Goal: Transaction & Acquisition: Book appointment/travel/reservation

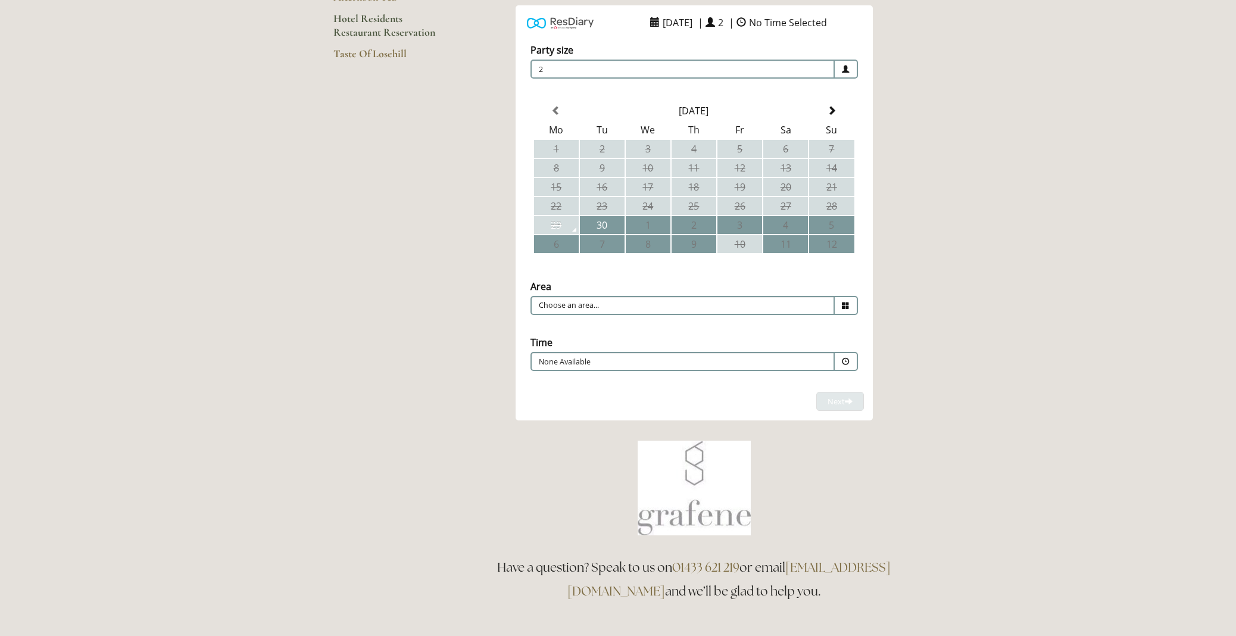
scroll to position [218, 0]
click at [833, 108] on span at bounding box center [832, 110] width 10 height 10
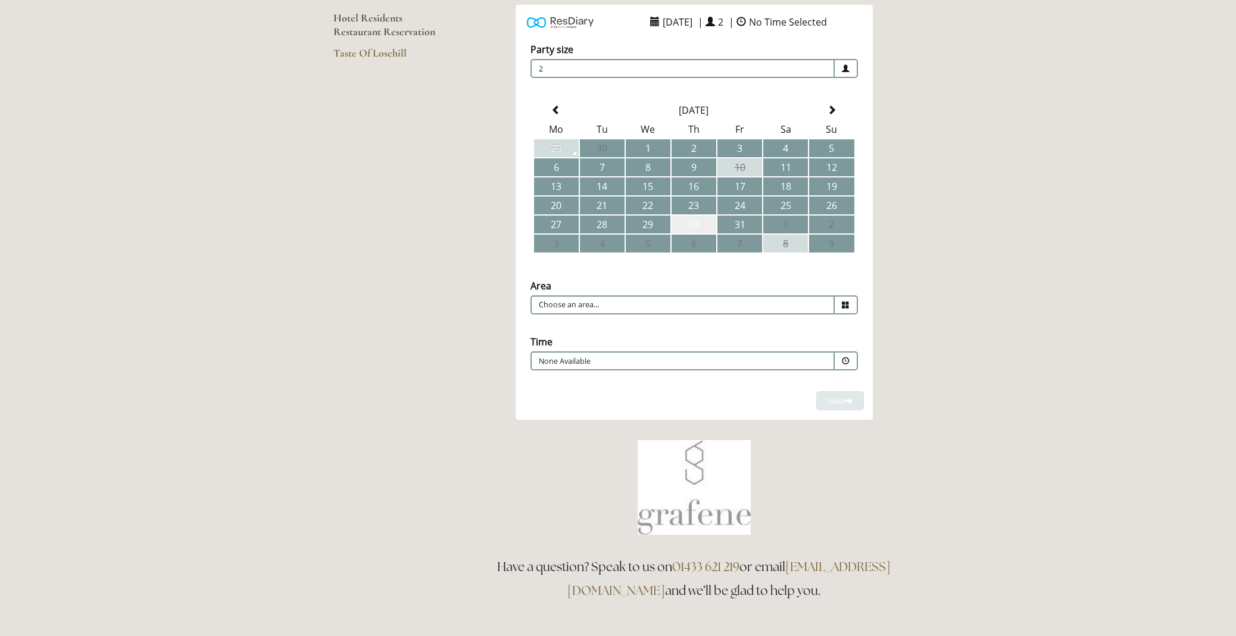
click at [695, 220] on td "30" at bounding box center [694, 225] width 45 height 18
click at [847, 358] on span at bounding box center [846, 360] width 8 height 8
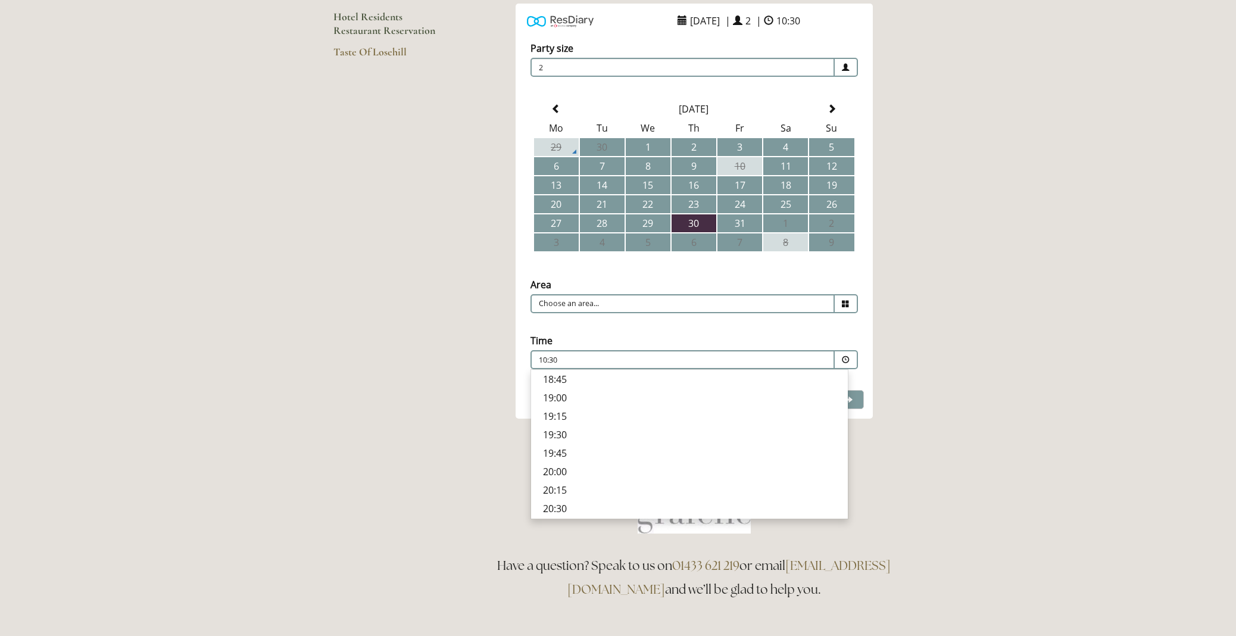
scroll to position [452, 0]
click at [557, 396] on p "19:00" at bounding box center [689, 397] width 293 height 13
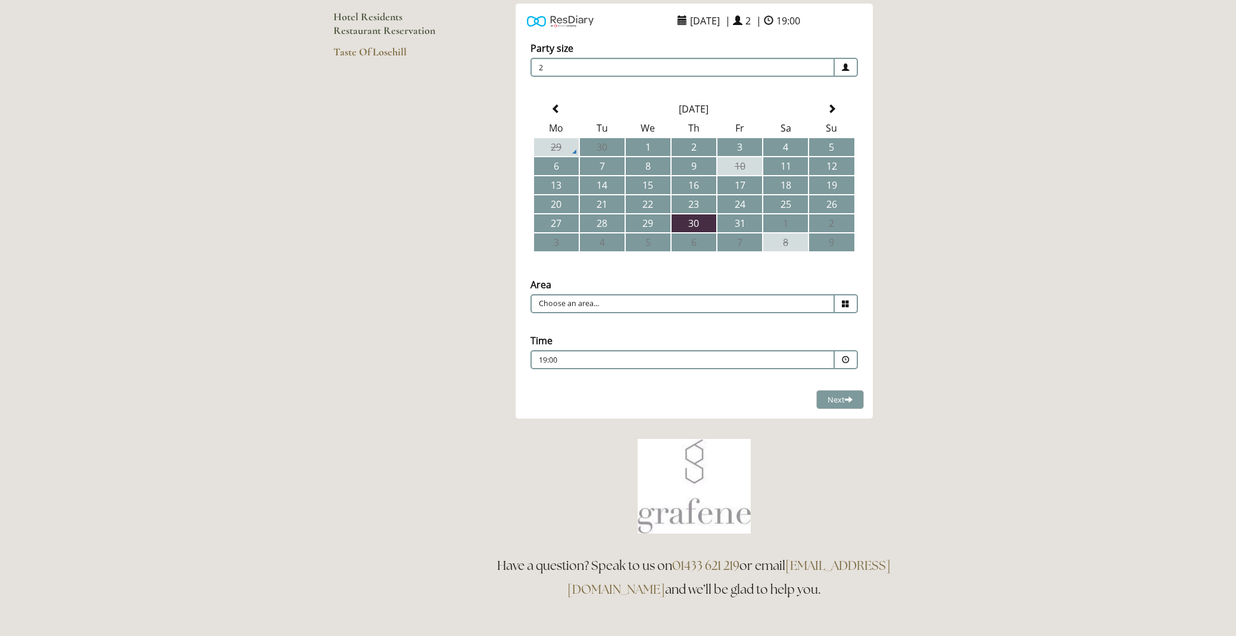
scroll to position [218, 0]
click at [598, 306] on input "Choose an area..." at bounding box center [682, 304] width 304 height 19
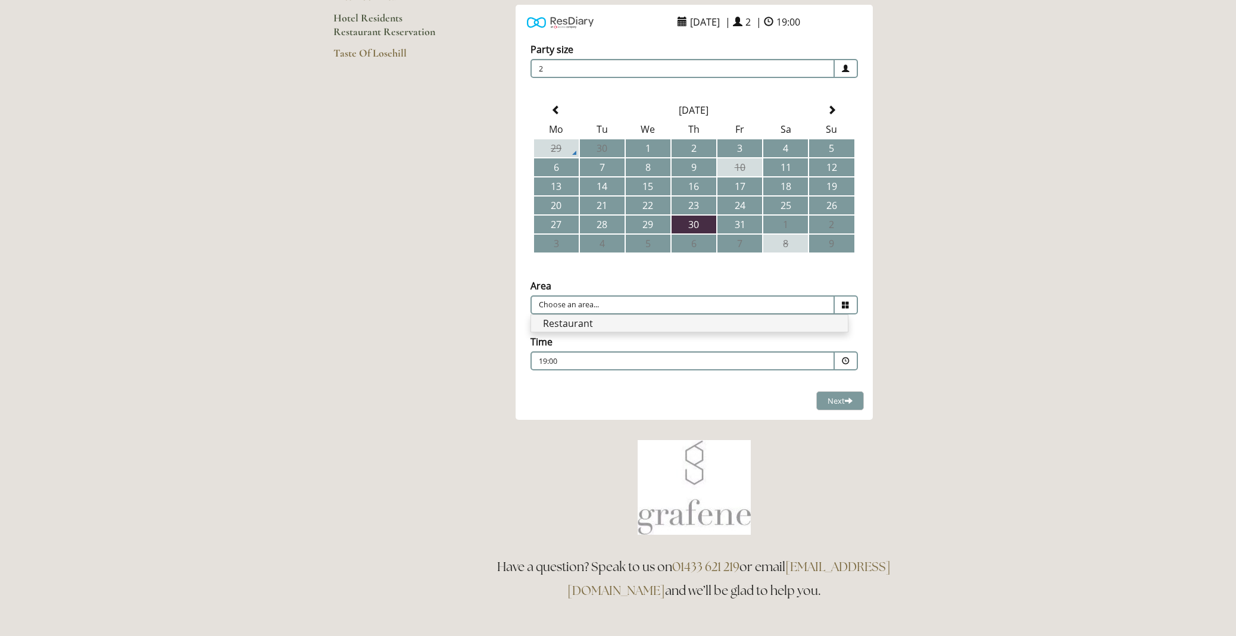
click at [590, 326] on li "Restaurant" at bounding box center [689, 323] width 317 height 17
type input "Restaurant"
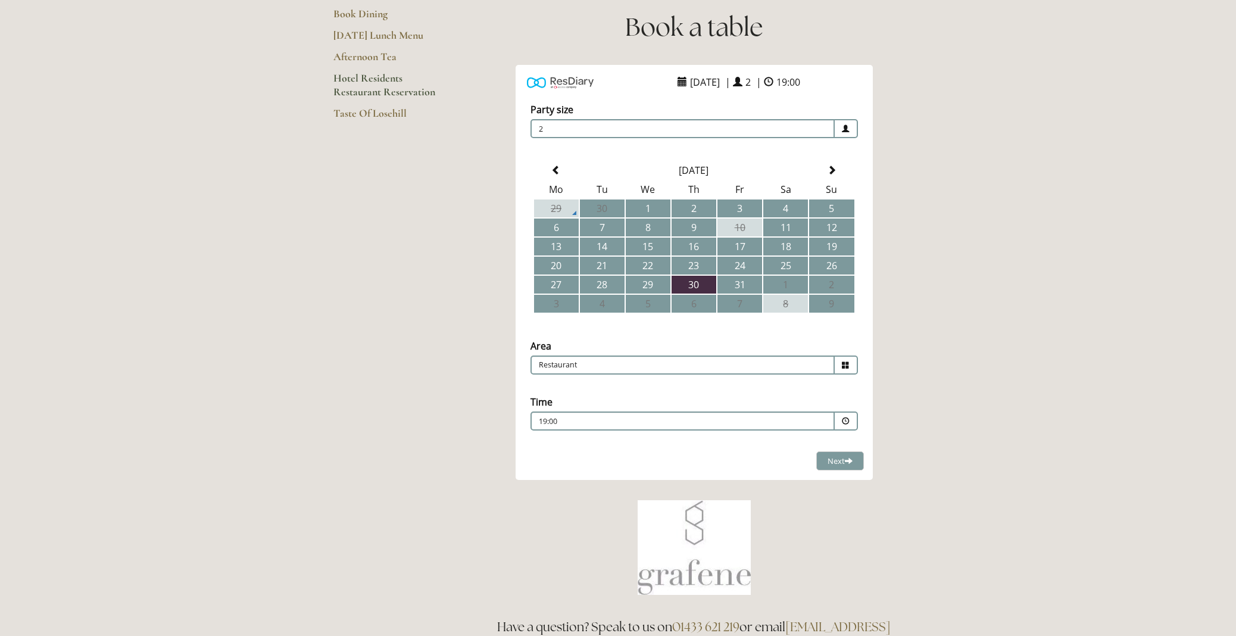
scroll to position [157, 0]
click at [842, 460] on span "Next" at bounding box center [839, 461] width 25 height 11
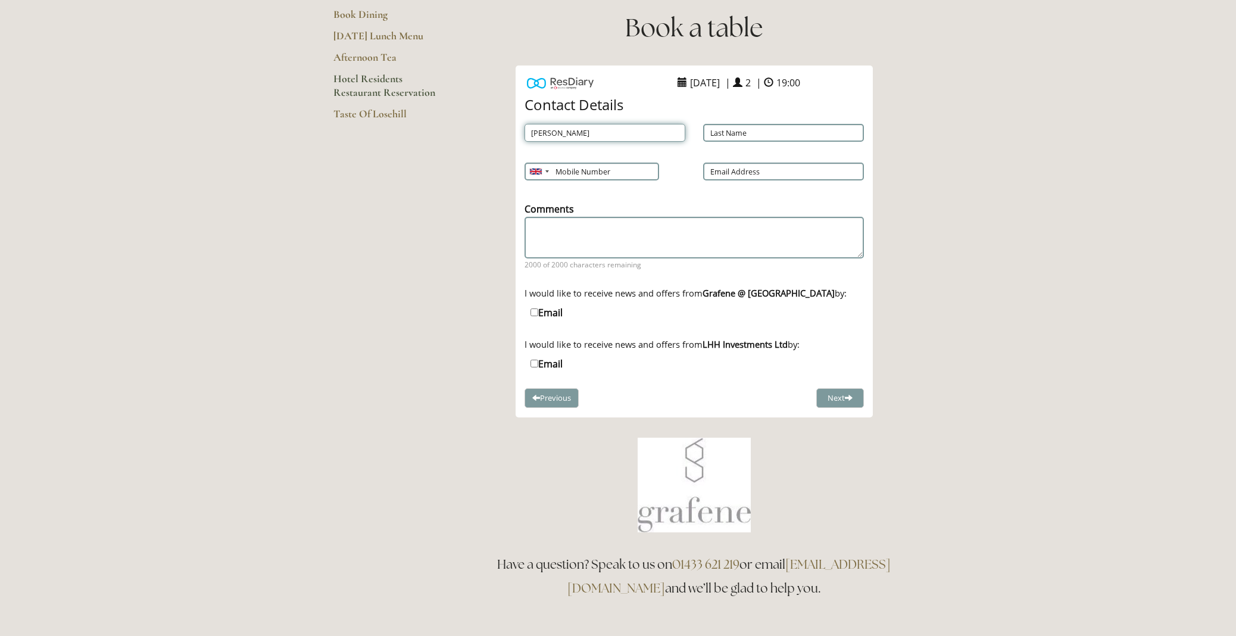
type input "[PERSON_NAME]"
click at [851, 133] on input "Last Name" at bounding box center [783, 133] width 161 height 18
type input "Birchall"
type input "07773456876"
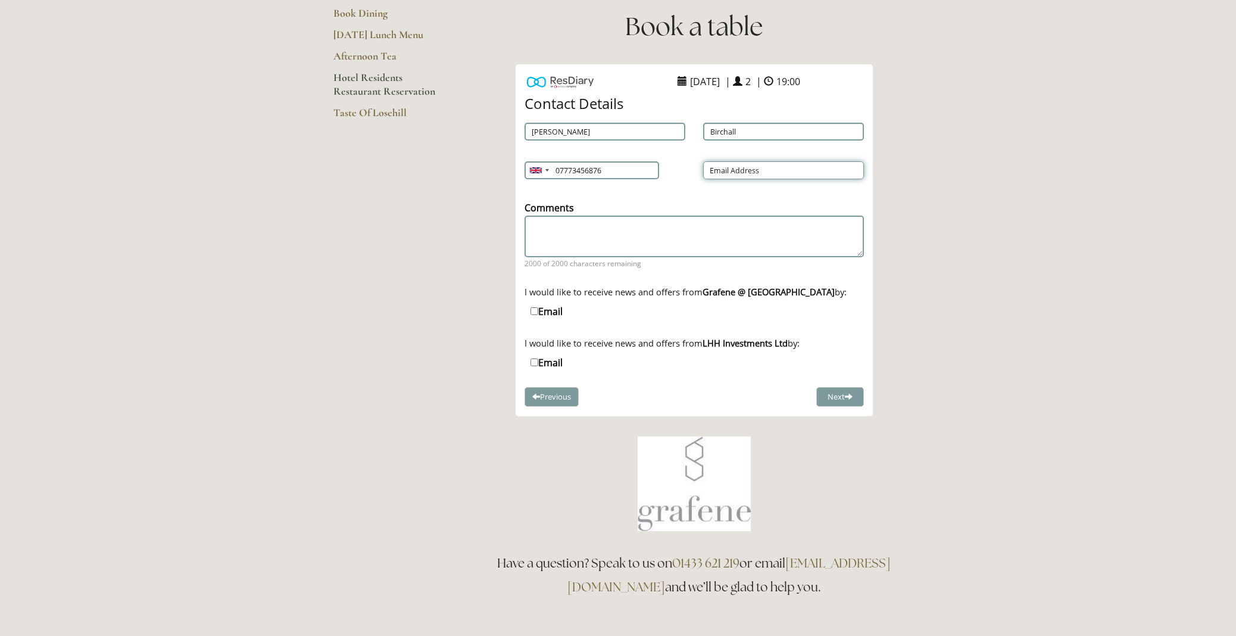
scroll to position [157, 0]
type input "[EMAIL_ADDRESS][DOMAIN_NAME]"
click at [565, 230] on textarea "Comments" at bounding box center [693, 237] width 339 height 40
type textarea "A table by a window would be much appreciated if possible. Thanks"
click at [836, 392] on button "Next" at bounding box center [840, 399] width 48 height 20
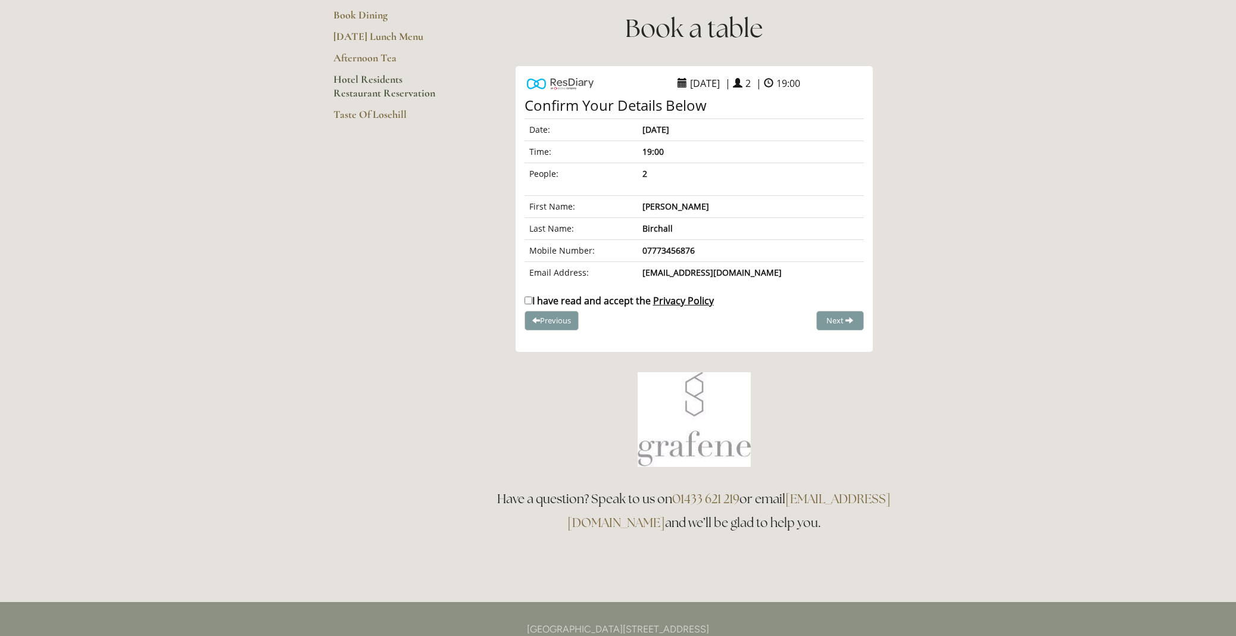
click at [529, 299] on input "I have read and accept the Privacy Policy" at bounding box center [528, 300] width 8 height 8
checkbox input "true"
click at [825, 315] on span "Complete Booking" at bounding box center [813, 320] width 65 height 11
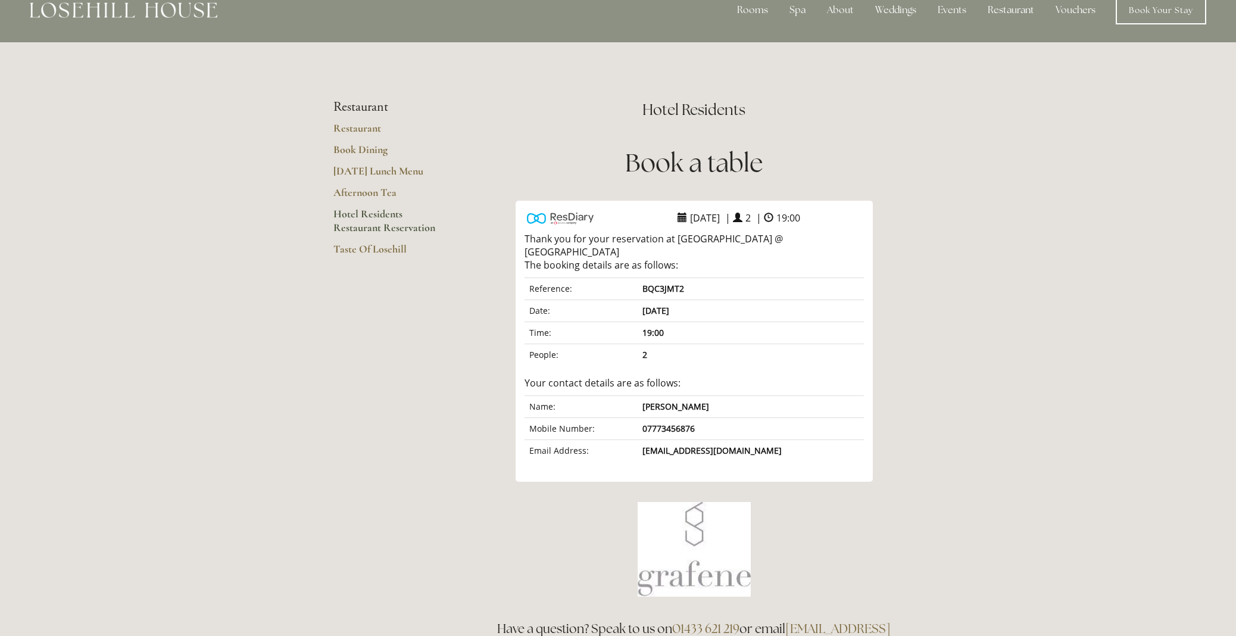
scroll to position [23, 0]
click at [368, 246] on link "Taste Of Losehill" at bounding box center [390, 252] width 114 height 21
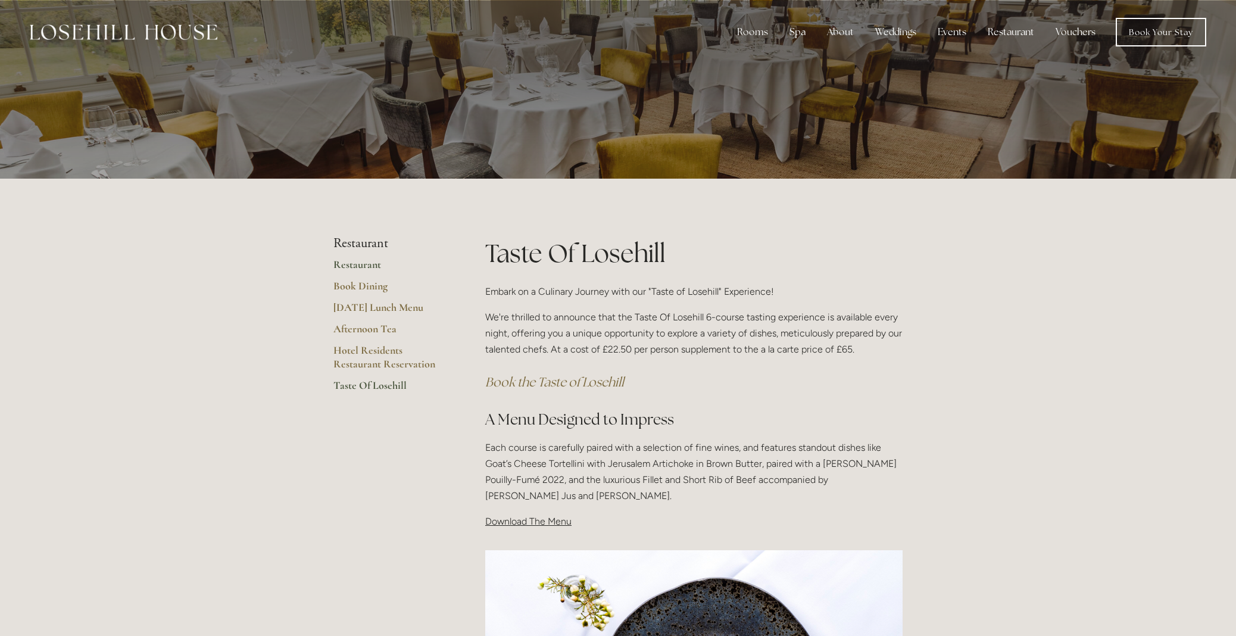
click at [350, 265] on link "Restaurant" at bounding box center [390, 268] width 114 height 21
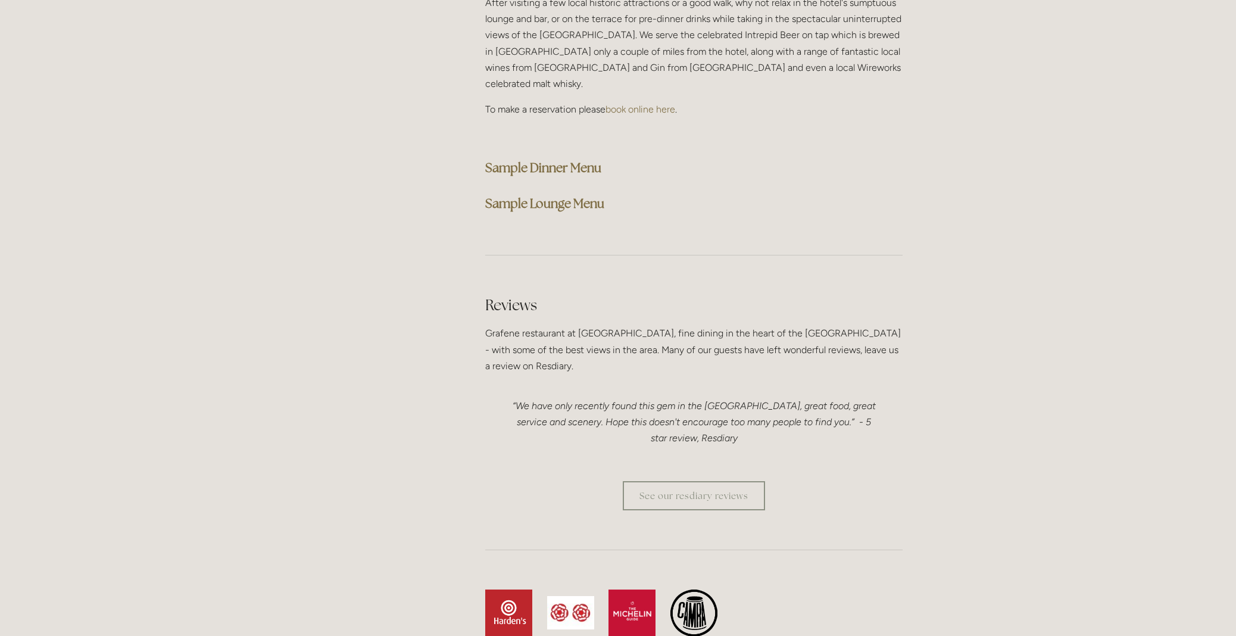
scroll to position [3123, 0]
click at [549, 157] on strong "Sample Dinner Menu" at bounding box center [543, 165] width 116 height 16
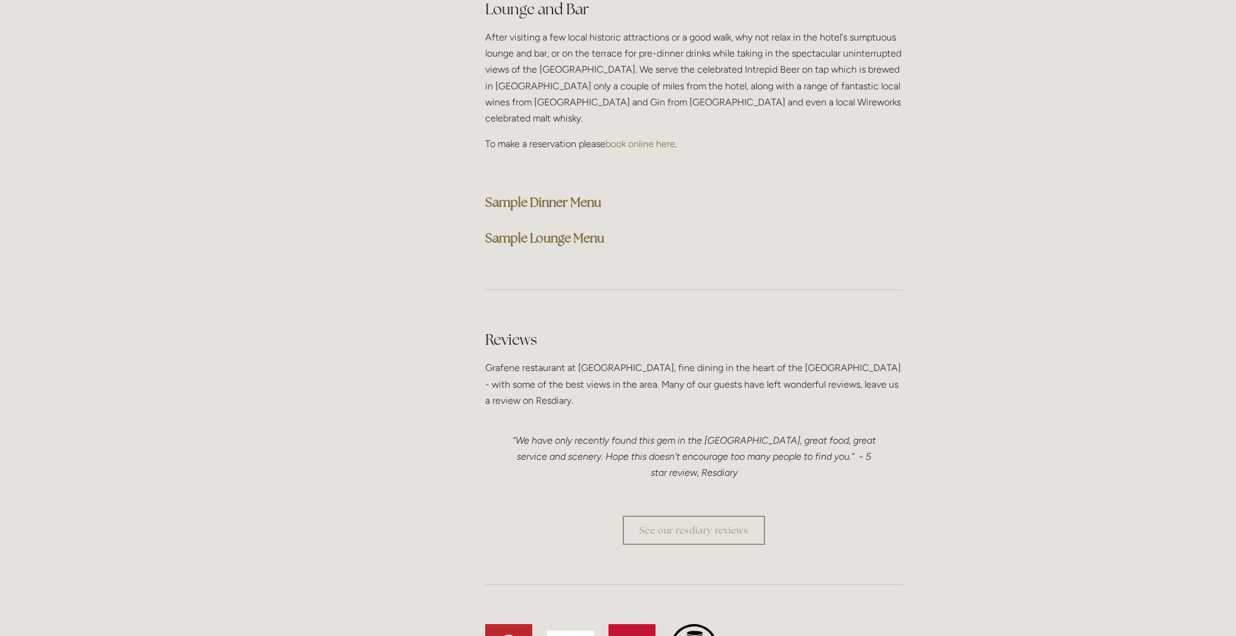
scroll to position [3086, 0]
click at [550, 194] on strong "Sample Dinner Menu" at bounding box center [543, 202] width 116 height 16
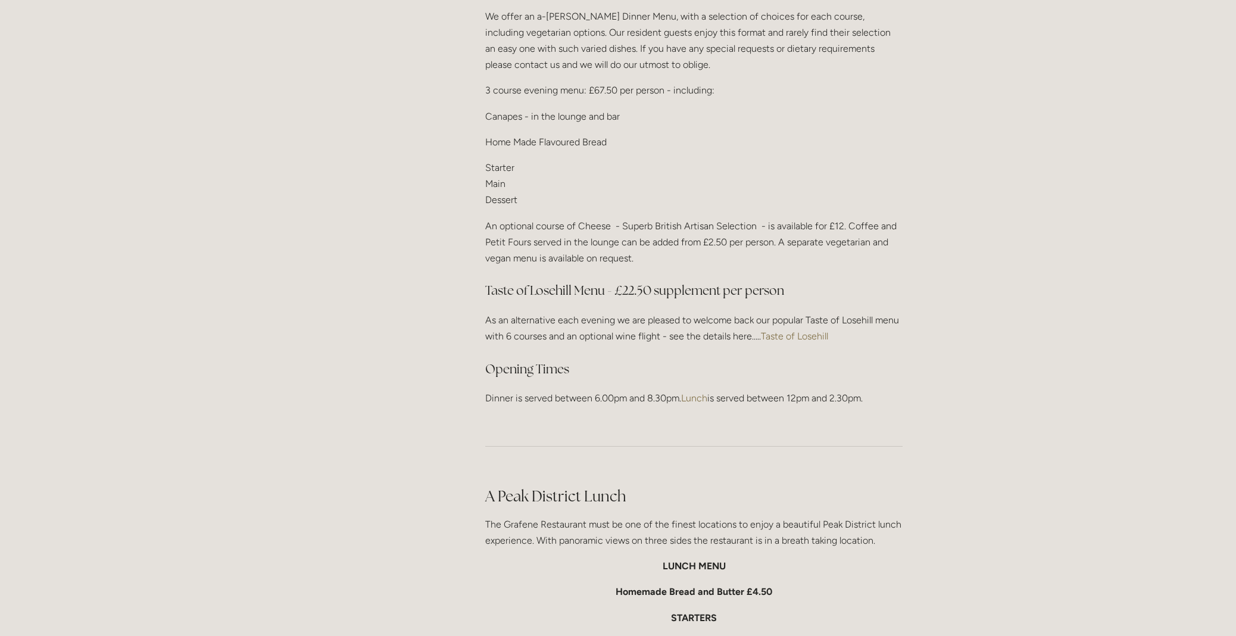
scroll to position [1524, 0]
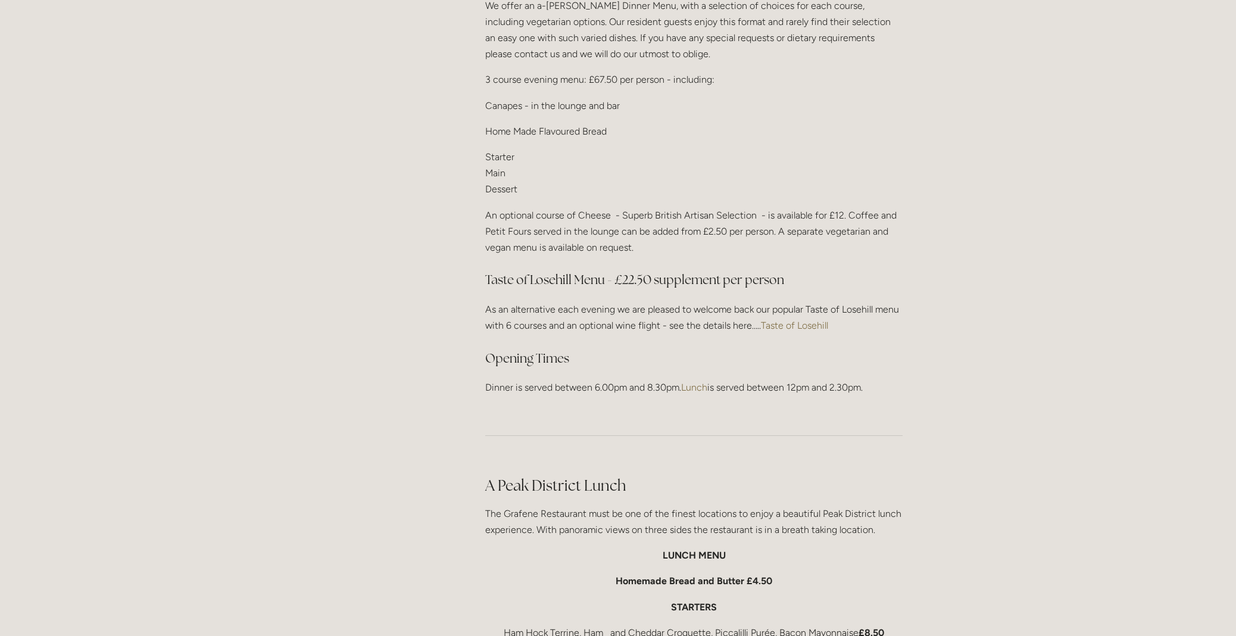
click at [498, 153] on p "Starter Main Dessert" at bounding box center [693, 173] width 417 height 49
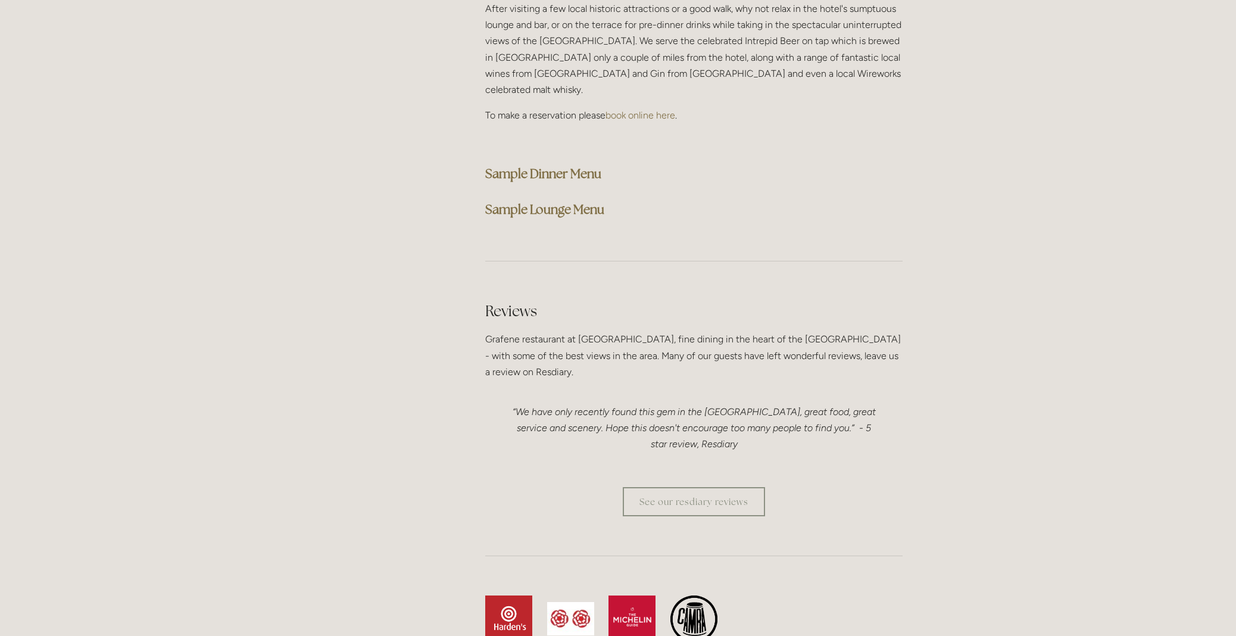
scroll to position [3115, 0]
click at [554, 165] on strong "Sample Dinner Menu" at bounding box center [543, 173] width 116 height 16
